Goal: Information Seeking & Learning: Learn about a topic

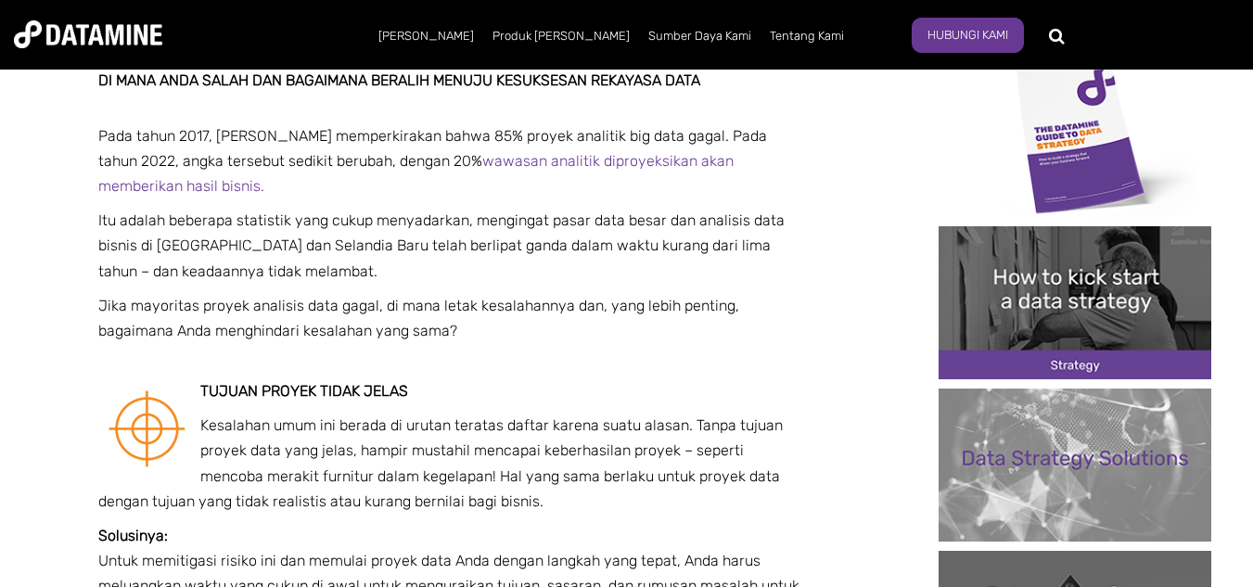
scroll to position [447, 0]
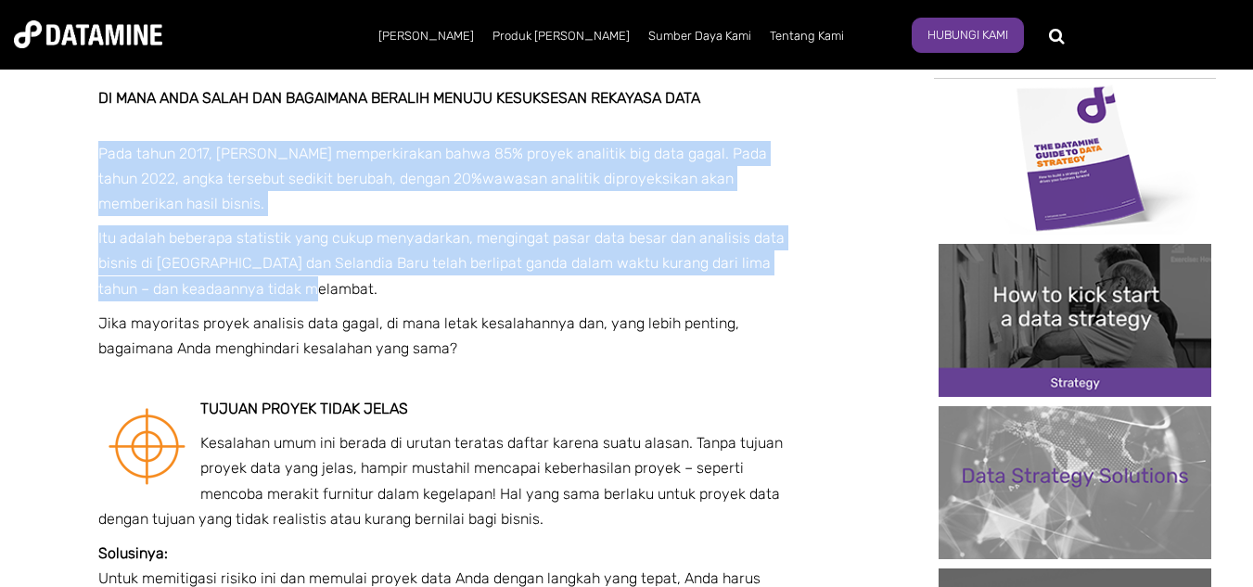
drag, startPoint x: 100, startPoint y: 160, endPoint x: 297, endPoint y: 285, distance: 233.1
copy span "Pada tahun 2017, [PERSON_NAME] memperkirakan bahwa 85% proyek analitik big data…"
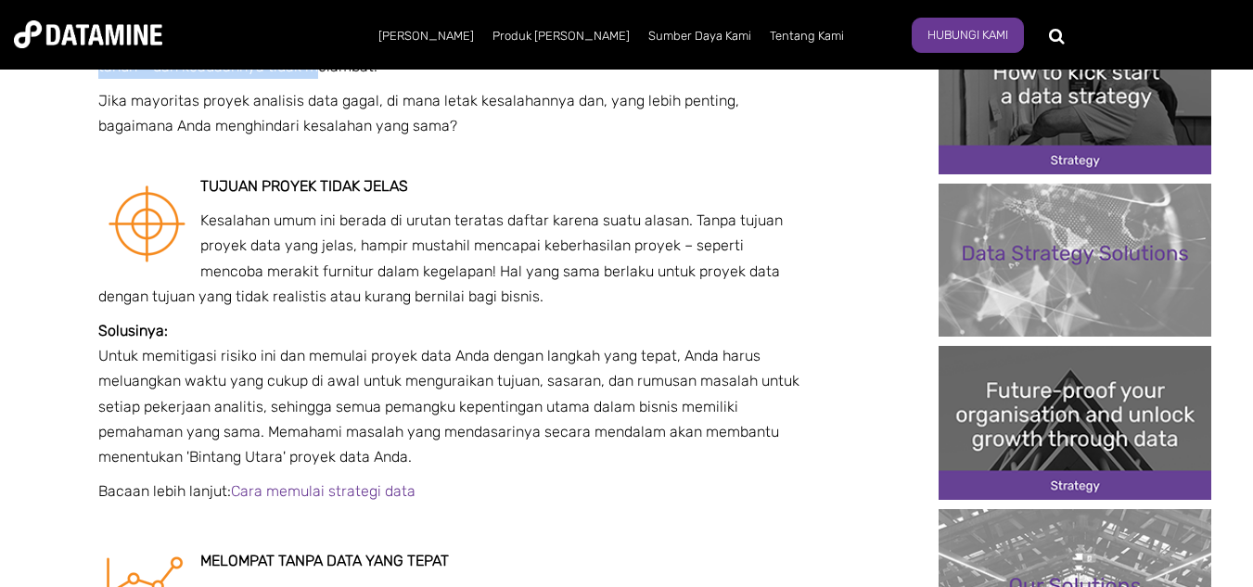
scroll to position [707, 0]
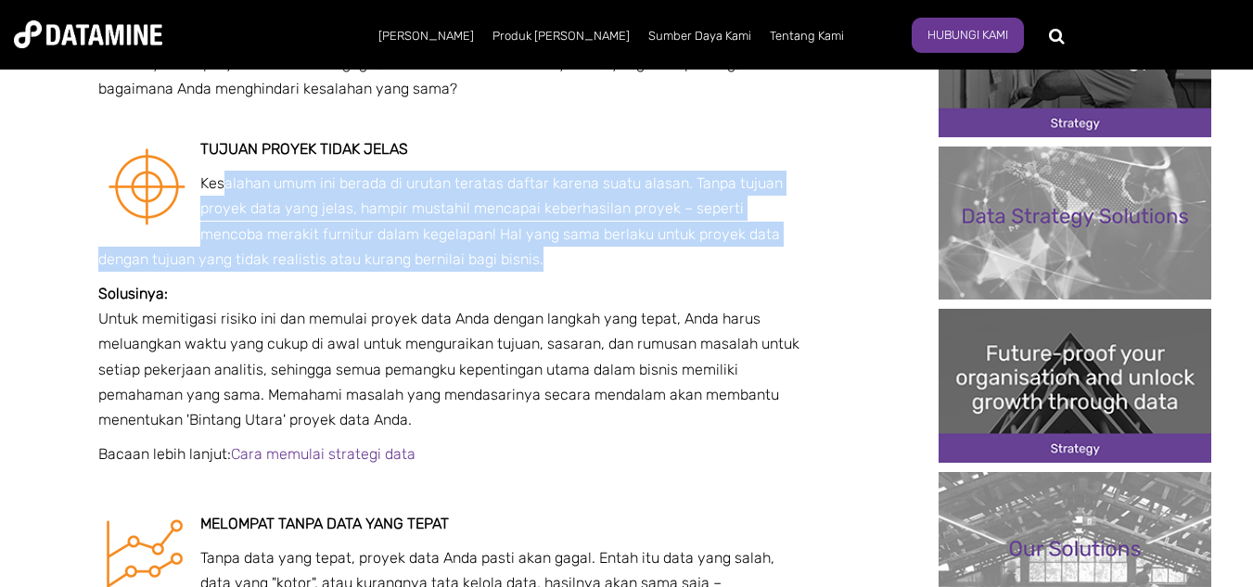
drag, startPoint x: 223, startPoint y: 182, endPoint x: 504, endPoint y: 256, distance: 290.7
click at [504, 256] on p "Kesalahan umum ini berada di urutan teratas daftar karena suatu alasan. Tanpa t…" at bounding box center [449, 221] width 703 height 101
copy font "alahan umum ini berada di urutan teratas daftar karena suatu alasan. Tanpa tuju…"
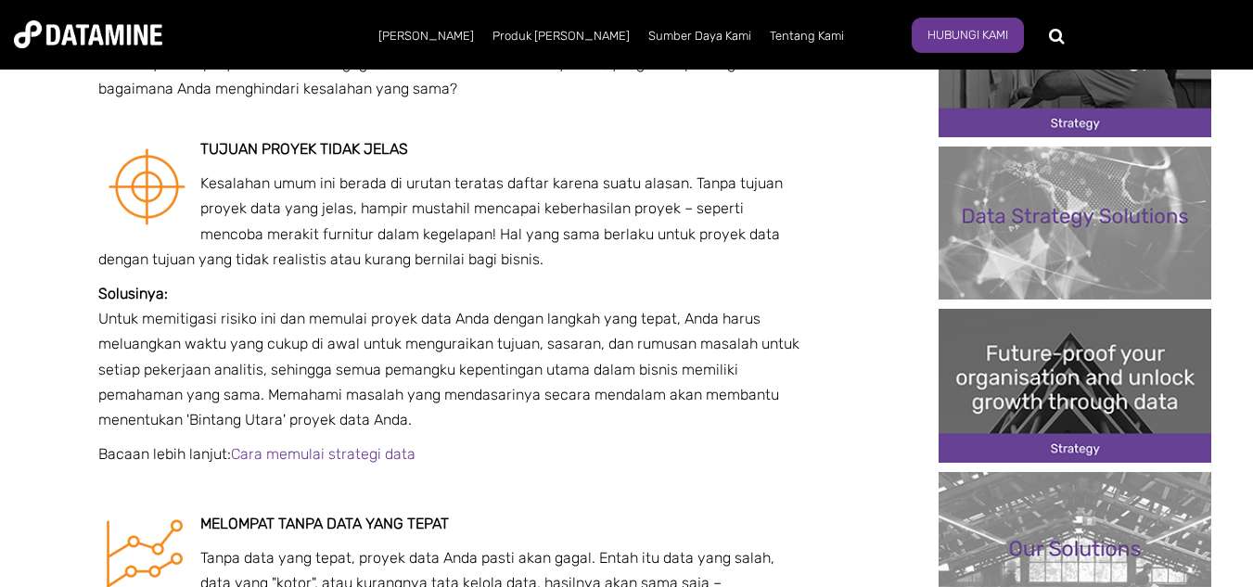
click at [514, 499] on p at bounding box center [449, 488] width 703 height 25
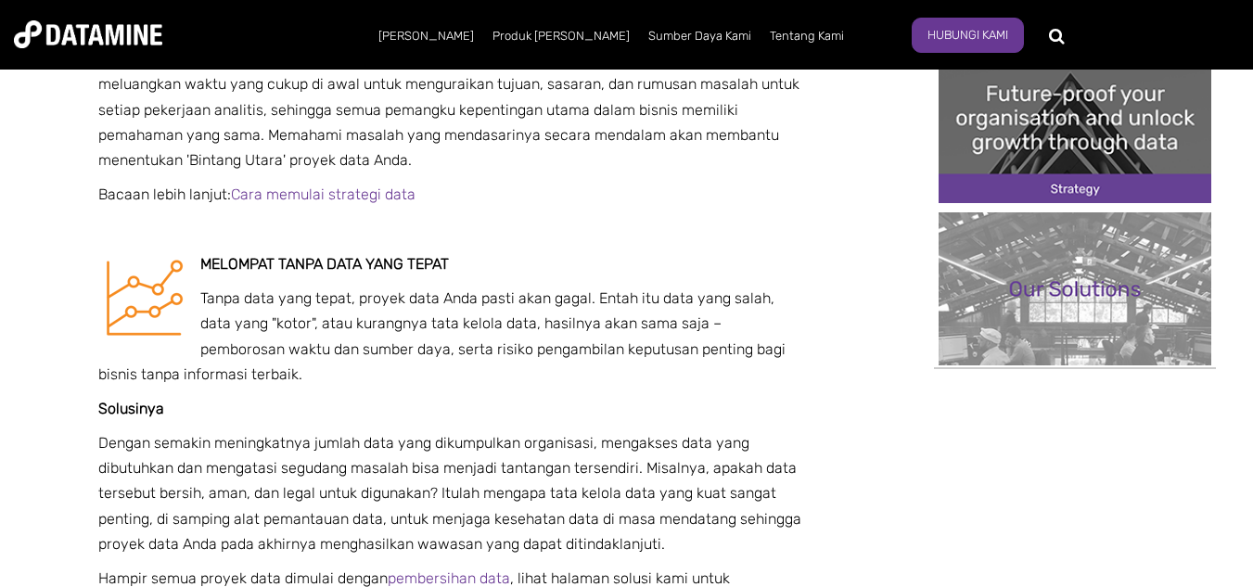
scroll to position [1004, 0]
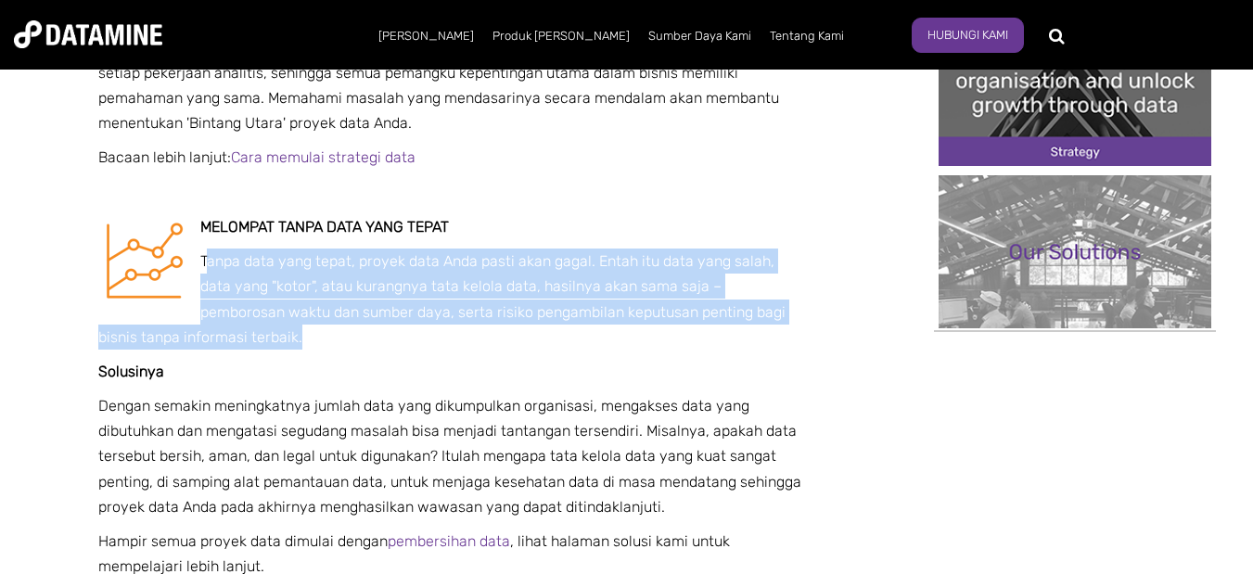
drag, startPoint x: 204, startPoint y: 253, endPoint x: 264, endPoint y: 334, distance: 100.7
click at [264, 334] on p "Tanpa data yang tepat, proyek data Anda pasti akan gagal. Entah itu data yang s…" at bounding box center [449, 299] width 703 height 101
copy font "anpa data yang tepat, proyek data Anda pasti akan gagal. Entah itu data yang sa…"
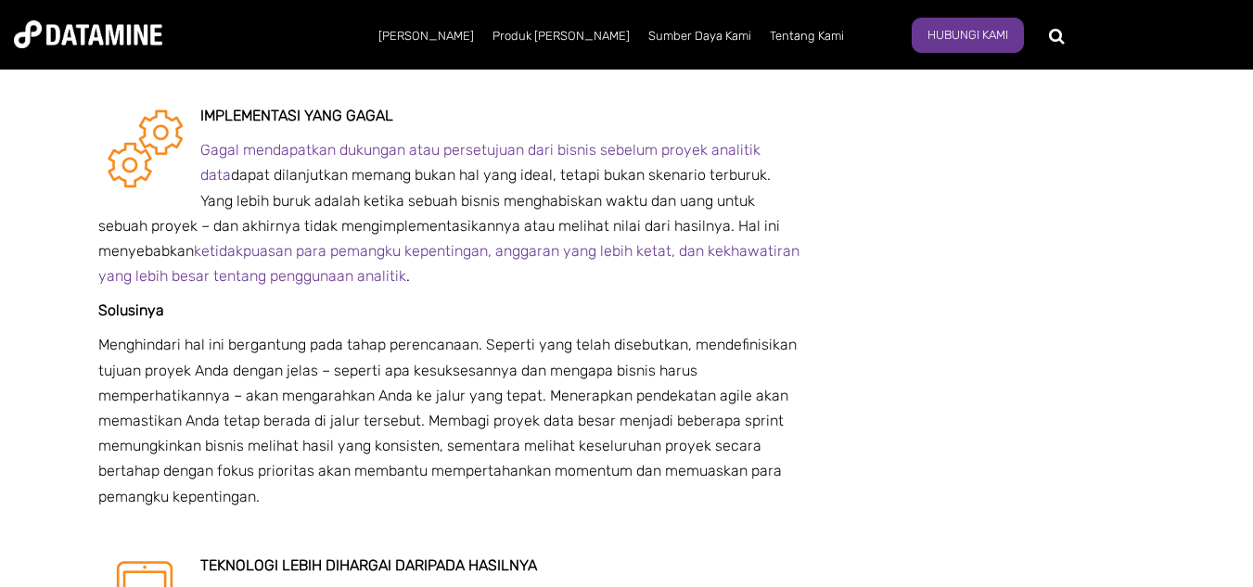
scroll to position [1523, 0]
drag, startPoint x: 199, startPoint y: 153, endPoint x: 438, endPoint y: 284, distance: 272.7
click at [438, 284] on p "Gagal mendapatkan dukungan atau persetujuan dari bisnis sebelum proyek analitik…" at bounding box center [449, 213] width 703 height 151
copy p "Gagal mendapatkan dukungan atau persetujuan dari bisnis sebelum proyek analitik…"
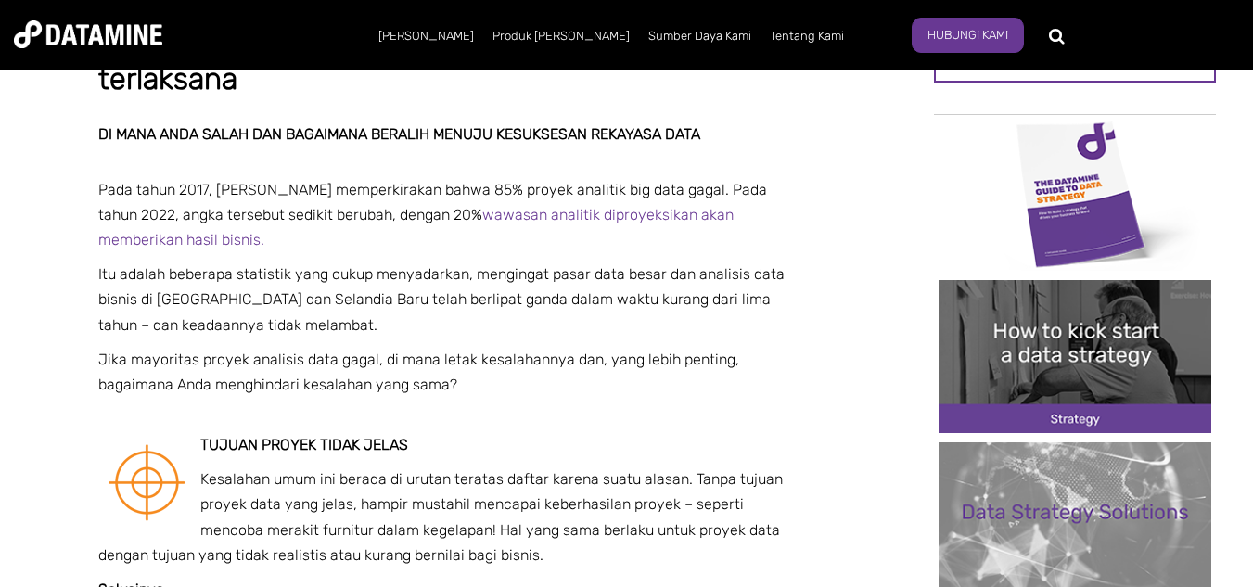
scroll to position [410, 0]
